Goal: Transaction & Acquisition: Purchase product/service

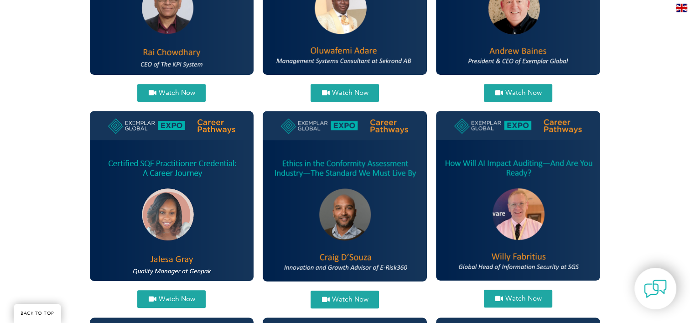
scroll to position [501, 0]
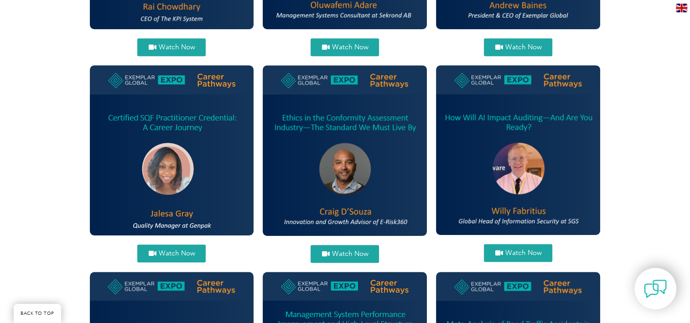
click at [519, 250] on span "Watch Now" at bounding box center [523, 252] width 36 height 7
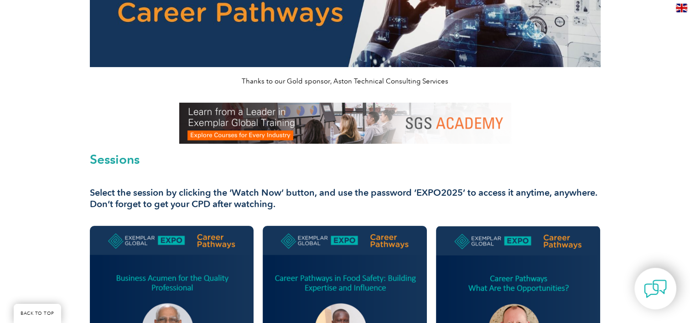
scroll to position [182, 0]
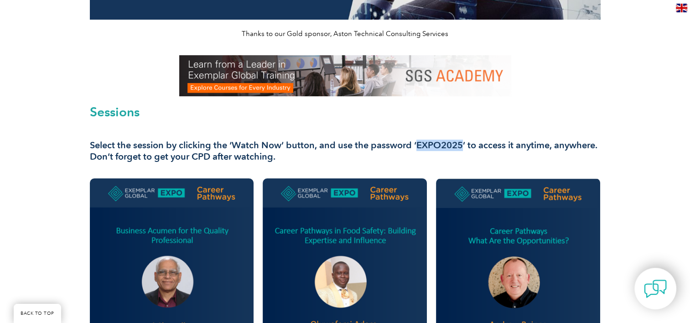
drag, startPoint x: 415, startPoint y: 143, endPoint x: 461, endPoint y: 144, distance: 45.6
click at [461, 144] on h3 "Select the session by clicking the ‘Watch Now’ button, and use the password ‘EX…" at bounding box center [345, 150] width 511 height 23
copy h3 "EXPO2025"
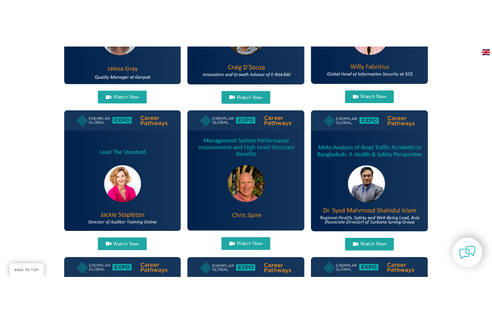
scroll to position [665, 0]
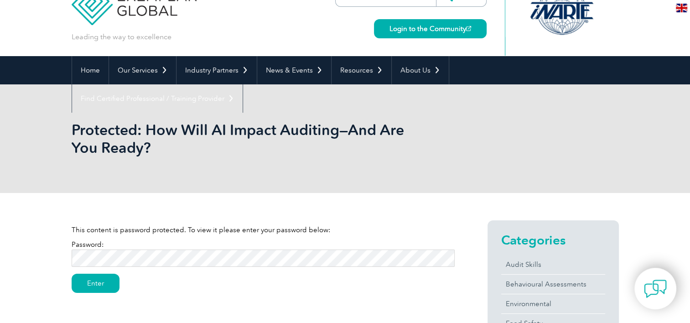
scroll to position [46, 0]
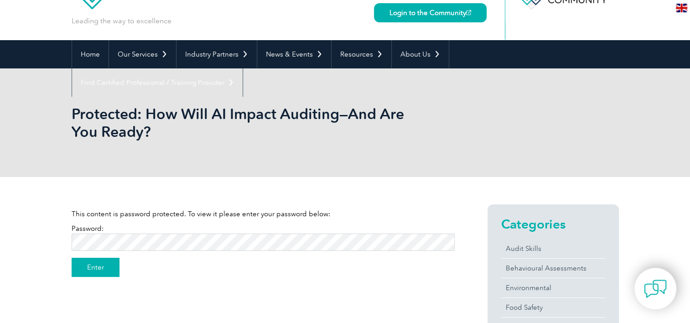
click at [88, 266] on input "Enter" at bounding box center [96, 267] width 48 height 19
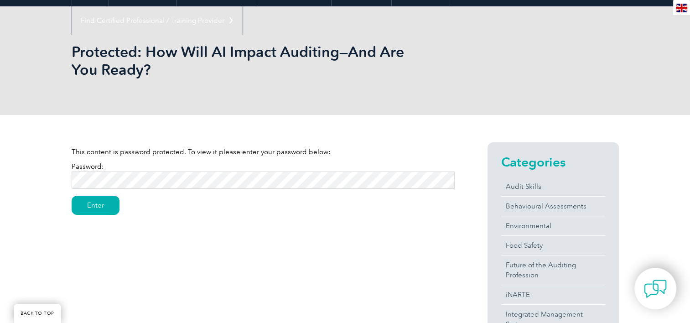
scroll to position [137, 0]
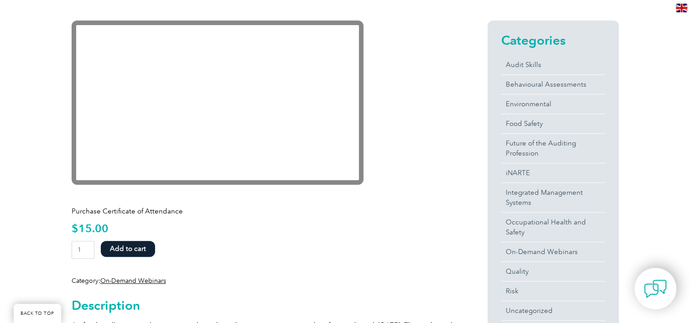
scroll to position [228, 0]
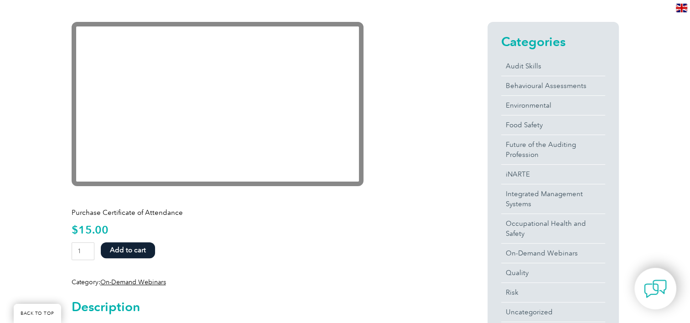
click at [130, 252] on button "Add to cart" at bounding box center [128, 250] width 54 height 16
